Goal: Task Accomplishment & Management: Manage account settings

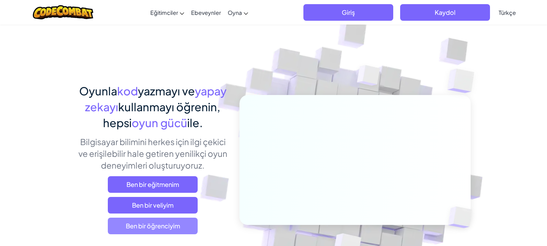
click at [167, 225] on span "Ben bir öğrenciyim" at bounding box center [153, 226] width 90 height 17
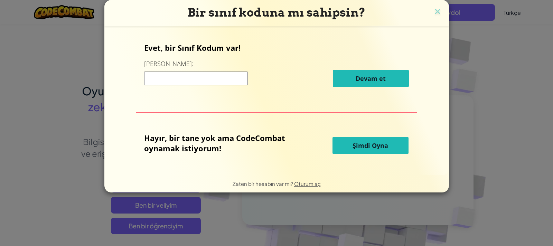
click at [186, 75] on input at bounding box center [196, 78] width 104 height 14
click at [190, 85] on input at bounding box center [196, 78] width 104 height 14
click at [217, 76] on input "+++++++++++++++++++++++++++++++++++++++++++++++++++++++++++++++++++++++++++++++…" at bounding box center [196, 78] width 104 height 14
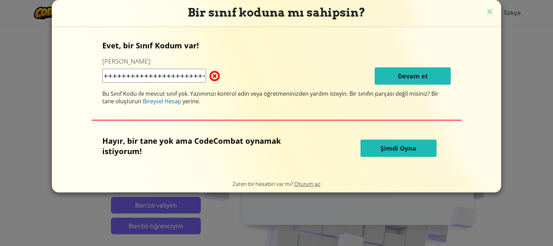
click at [206, 76] on input "+++++++++++++++++++++++++++++++++++++++++++++++++++++++++++++++++++++++++++++++…" at bounding box center [154, 76] width 104 height 14
drag, startPoint x: 206, startPoint y: 91, endPoint x: 206, endPoint y: 87, distance: 4.2
click at [206, 87] on div "Evet, bir Sınıf Kodum var! Buraya girin: ++++++++++++++++++++++++++++++++++++++…" at bounding box center [276, 72] width 348 height 65
drag, startPoint x: 201, startPoint y: 76, endPoint x: 197, endPoint y: 78, distance: 4.3
click at [198, 77] on input "+++++++++++++++++++++++++++++++++++++++++++++++++++++++++++++++++++++++++++++++…" at bounding box center [154, 76] width 104 height 14
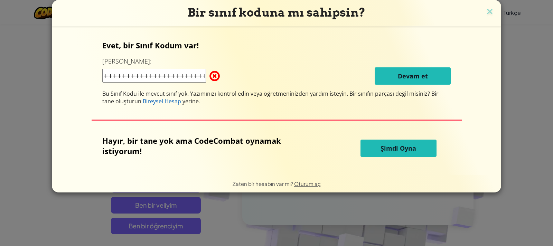
click at [202, 75] on input "+++++++++++++++++++++++++++++++++++++++++++++++++++++++++++++++++++++++++++++++…" at bounding box center [154, 76] width 104 height 14
click at [205, 80] on input "+++++++++++++++++++++++++++++++++++++++++++++++++++++++++++++++++++++++++++++++…" at bounding box center [154, 76] width 104 height 14
type input "+++++++++++++++++++++++++++++++++++++++++++++++++++++++++++++++++++++++++++++++…"
click at [498, 15] on div "Bir sınıf koduna mı sahipsin?" at bounding box center [276, 13] width 449 height 26
click at [494, 15] on div "Bir sınıf koduna mı sahipsin?" at bounding box center [276, 13] width 449 height 26
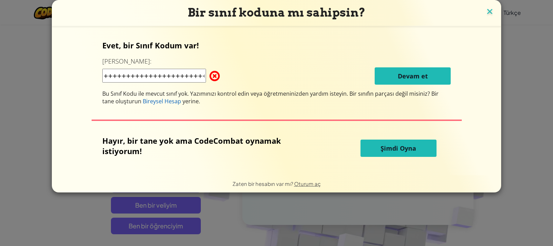
click at [491, 13] on img at bounding box center [489, 12] width 9 height 10
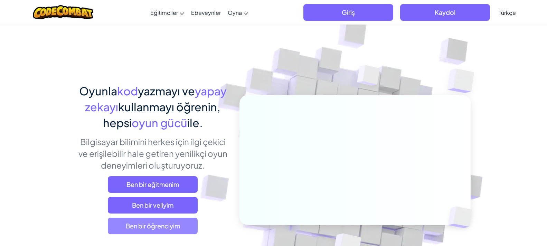
click at [187, 228] on span "Ben bir öğrenciyim" at bounding box center [153, 226] width 90 height 17
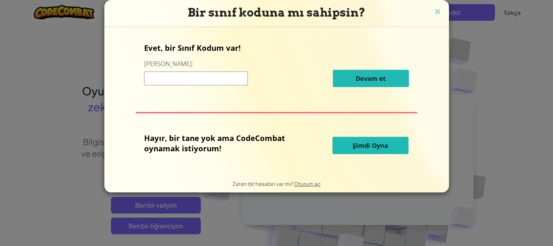
click at [302, 181] on div "Zaten bir hesabın var mı? Oturum aç" at bounding box center [276, 183] width 88 height 9
click at [302, 181] on span "Oturum aç" at bounding box center [307, 183] width 27 height 7
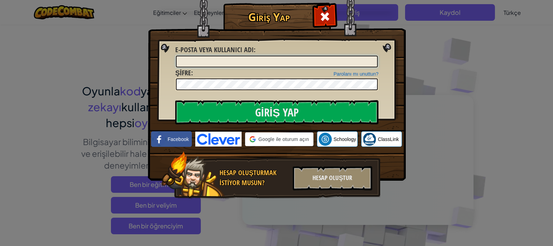
click at [299, 64] on input "E-posta veya kullanıcı adı :" at bounding box center [277, 62] width 202 height 12
click at [299, 63] on input "E-posta veya kullanıcı adı :" at bounding box center [277, 62] width 202 height 12
click at [298, 60] on input "E-posta veya kullanıcı adı :" at bounding box center [277, 62] width 202 height 12
click at [298, 66] on input "E-posta veya kullanıcı adı :" at bounding box center [277, 62] width 202 height 12
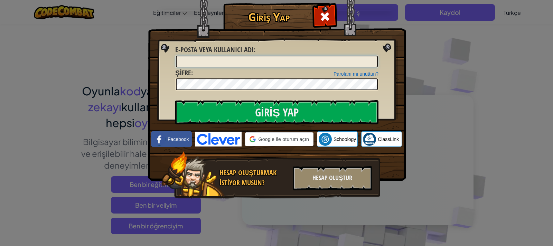
click at [257, 65] on input "E-posta veya kullanıcı adı :" at bounding box center [277, 62] width 202 height 12
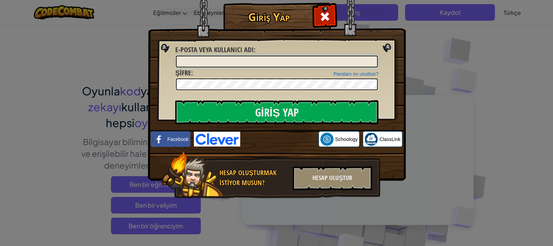
type input "kaanswq"
click at [233, 92] on div "Giriş Yap Bilinmeyen hata. E-posta veya kullanıcı adı : kaanswq Parolanı mı unu…" at bounding box center [276, 110] width 230 height 201
click at [175, 100] on input "Giriş Yap" at bounding box center [276, 112] width 203 height 24
